Goal: Information Seeking & Learning: Learn about a topic

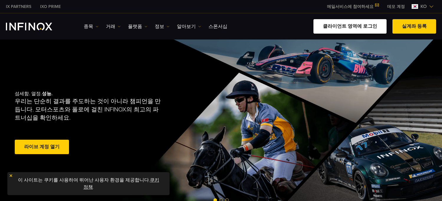
click at [358, 28] on link "클라이언트 영역에 로그인" at bounding box center [349, 26] width 73 height 14
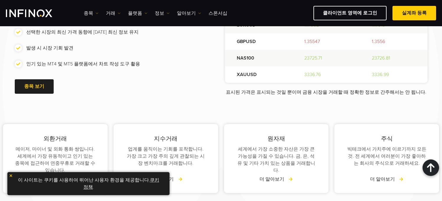
scroll to position [796, 0]
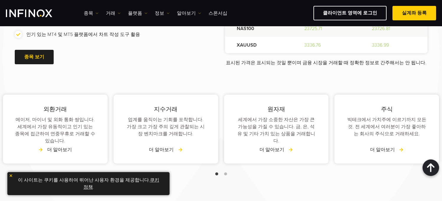
click at [67, 146] on link "더 알아보기" at bounding box center [55, 149] width 34 height 7
click at [46, 146] on link "더 알아보기" at bounding box center [55, 149] width 34 height 7
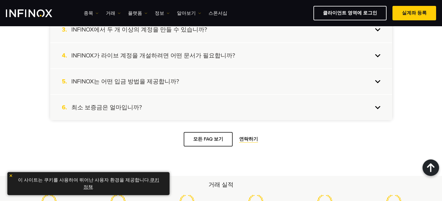
scroll to position [619, 0]
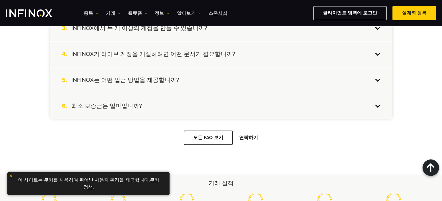
click at [116, 82] on h4 "INFINOX는 어떤 입금 방법을 제공합니까?" at bounding box center [125, 80] width 108 height 8
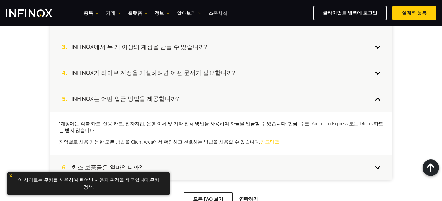
scroll to position [589, 0]
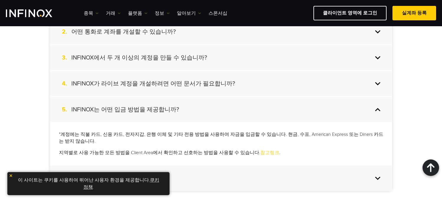
click at [174, 85] on h4 "INFINOX가 라이브 계정을 개설하려면 어떤 문서가 필요합니까?" at bounding box center [153, 84] width 164 height 8
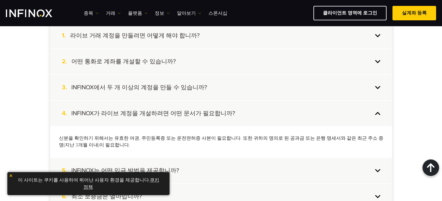
scroll to position [531, 0]
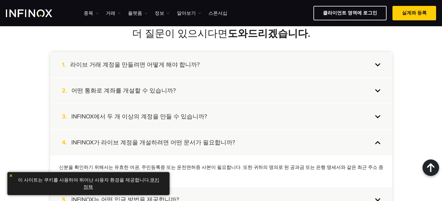
click at [148, 115] on h4 "INFINOX에서 두 개 이상의 계정을 만들 수 있습니까?" at bounding box center [139, 117] width 136 height 8
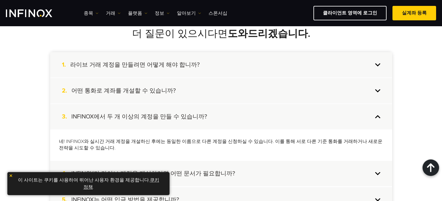
scroll to position [0, 0]
click at [141, 90] on h4 "어떤 통화로 계좌를 개설할 수 있습니까?" at bounding box center [123, 91] width 104 height 8
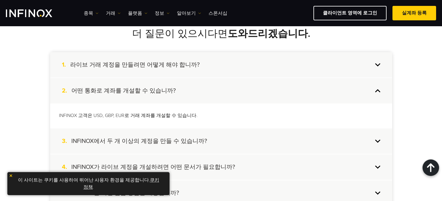
click at [156, 63] on h4 "라이브 거래 계정을 만들려면 어떻게 해야 합니까?" at bounding box center [134, 65] width 129 height 8
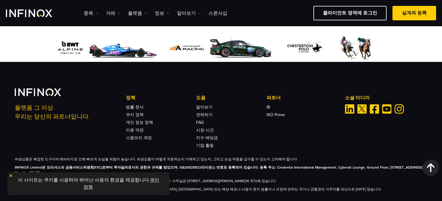
scroll to position [871, 0]
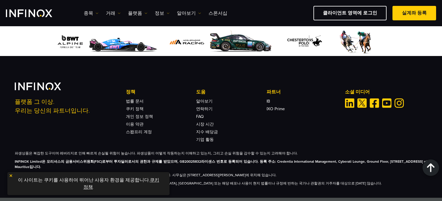
click at [350, 98] on img "Linkedin" at bounding box center [349, 102] width 9 height 9
